Goal: Transaction & Acquisition: Book appointment/travel/reservation

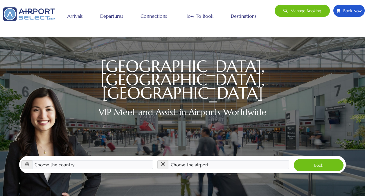
click at [208, 16] on link "How to book" at bounding box center [199, 16] width 32 height 15
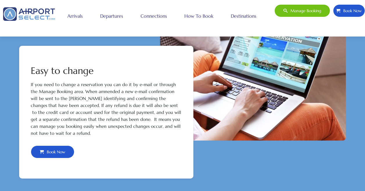
scroll to position [398, 0]
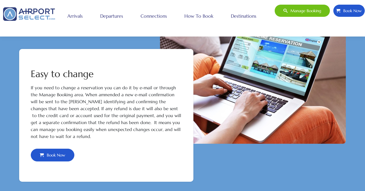
click at [59, 156] on span "Book Now" at bounding box center [55, 155] width 22 height 12
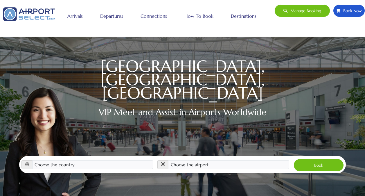
scroll to position [86, 0]
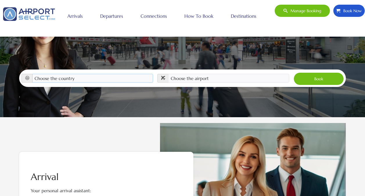
click at [94, 74] on select "Choose the country [GEOGRAPHIC_DATA] [GEOGRAPHIC_DATA] [GEOGRAPHIC_DATA] [GEOGR…" at bounding box center [92, 78] width 121 height 9
select select "[GEOGRAPHIC_DATA]"
click at [32, 74] on select "Choose the country [GEOGRAPHIC_DATA] [GEOGRAPHIC_DATA] [GEOGRAPHIC_DATA] [GEOGR…" at bounding box center [92, 78] width 121 height 9
click at [226, 74] on select "Choose the airport [GEOGRAPHIC_DATA] (ALB) [GEOGRAPHIC_DATA] ([GEOGRAPHIC_DATA]…" at bounding box center [228, 78] width 121 height 9
select select "FLL"
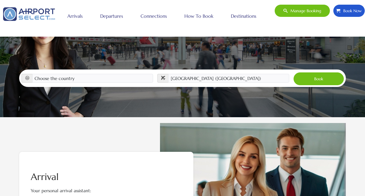
click at [321, 72] on button "Book" at bounding box center [319, 78] width 50 height 13
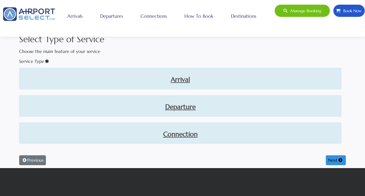
scroll to position [15, 0]
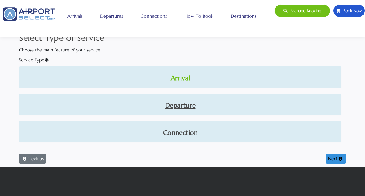
click at [180, 78] on link "Arrival" at bounding box center [180, 78] width 313 height 10
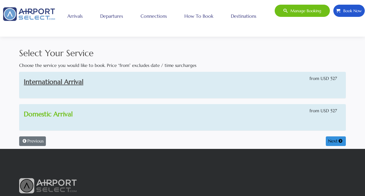
click at [65, 114] on link "Domestic Arrival" at bounding box center [48, 114] width 49 height 8
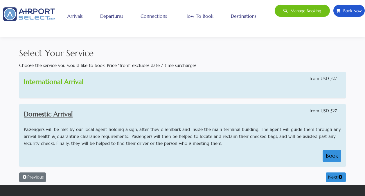
click at [75, 81] on link "International Arrival" at bounding box center [54, 82] width 60 height 8
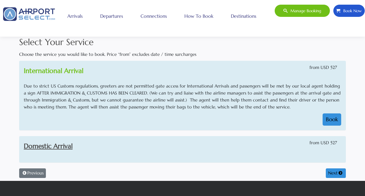
scroll to position [13, 0]
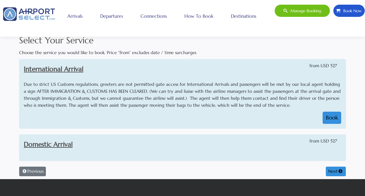
click at [328, 155] on div at bounding box center [182, 156] width 326 height 9
click at [70, 143] on link "Domestic Arrival" at bounding box center [48, 144] width 49 height 8
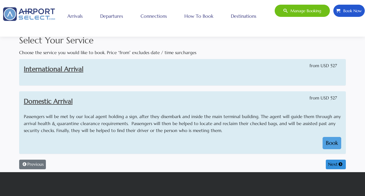
click at [330, 143] on button "Book" at bounding box center [332, 143] width 19 height 12
select select "1"
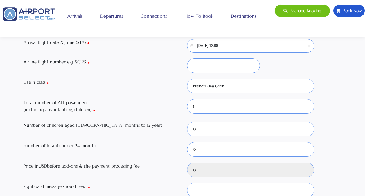
scroll to position [0, 0]
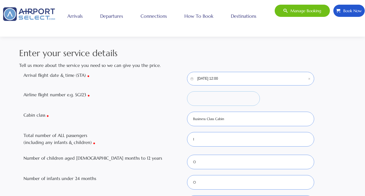
click at [193, 100] on input "Airline flight number e.g. SG123" at bounding box center [223, 98] width 73 height 15
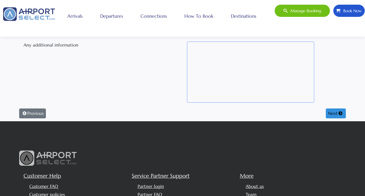
scroll to position [215, 0]
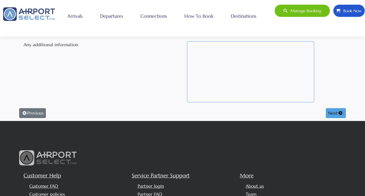
type input "7666"
click at [332, 114] on button "Next" at bounding box center [336, 113] width 20 height 10
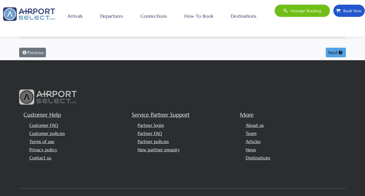
select select
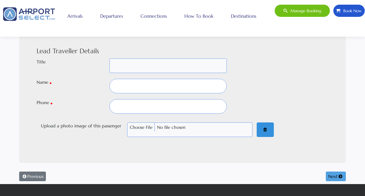
scroll to position [40, 0]
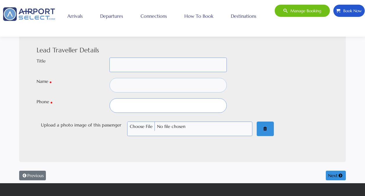
click at [178, 80] on input "text" at bounding box center [168, 85] width 117 height 15
type input "yt"
click at [187, 103] on input "text" at bounding box center [168, 105] width 117 height 15
type input "u"
type input "97655678"
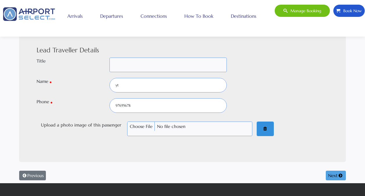
click at [326, 171] on button "Next" at bounding box center [336, 176] width 20 height 10
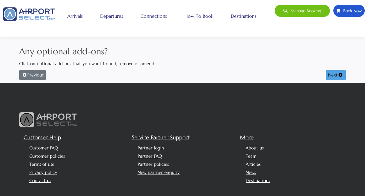
scroll to position [0, 0]
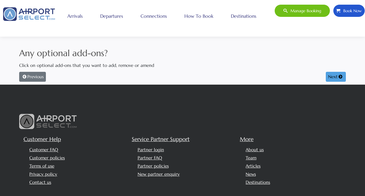
click at [342, 78] on icon at bounding box center [341, 76] width 6 height 4
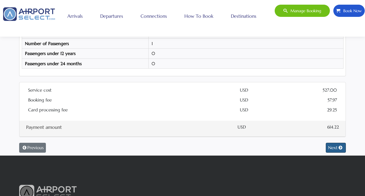
scroll to position [144, 0]
